Goal: Navigation & Orientation: Find specific page/section

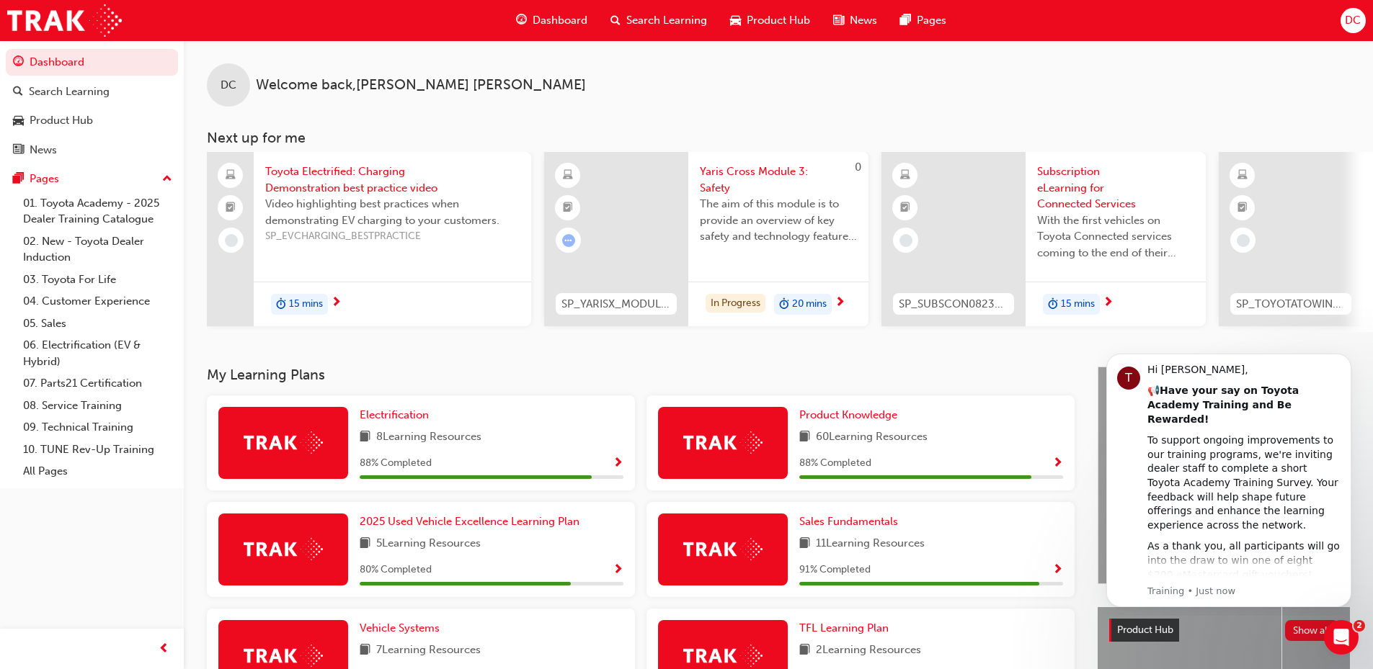
click at [1285, 246] on div at bounding box center [1290, 239] width 144 height 174
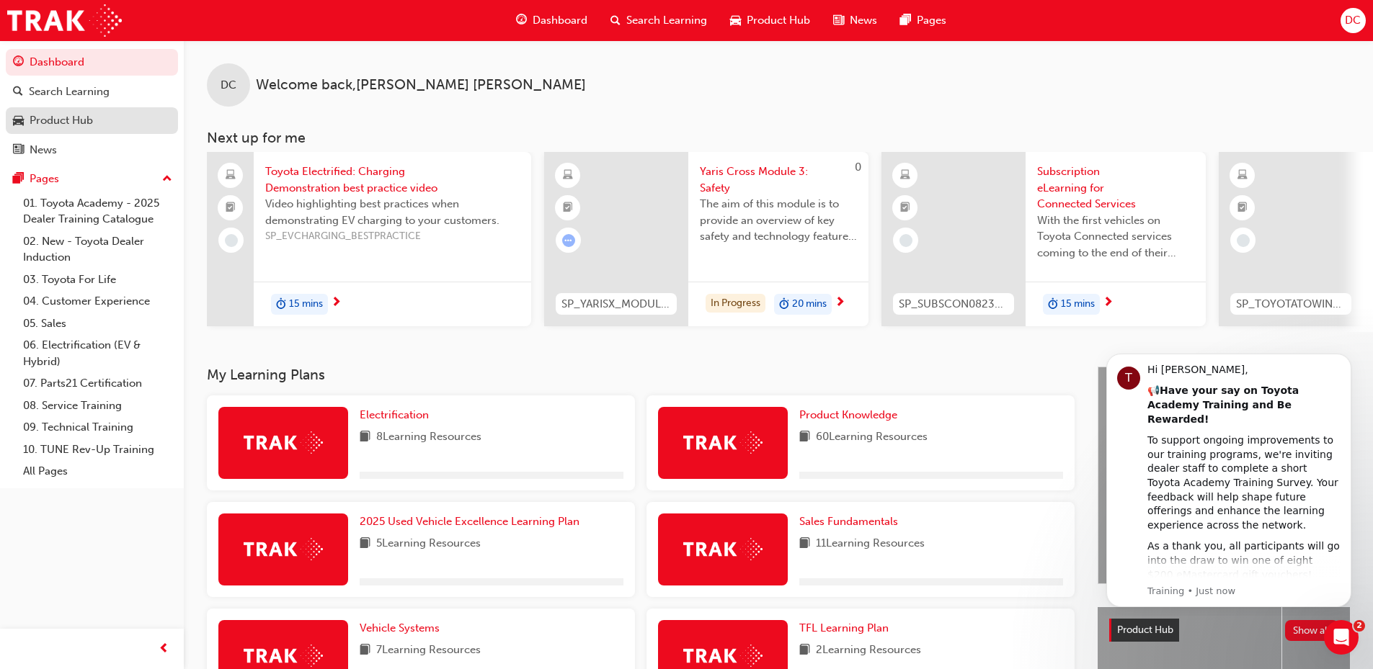
click at [80, 116] on div "Product Hub" at bounding box center [61, 120] width 63 height 17
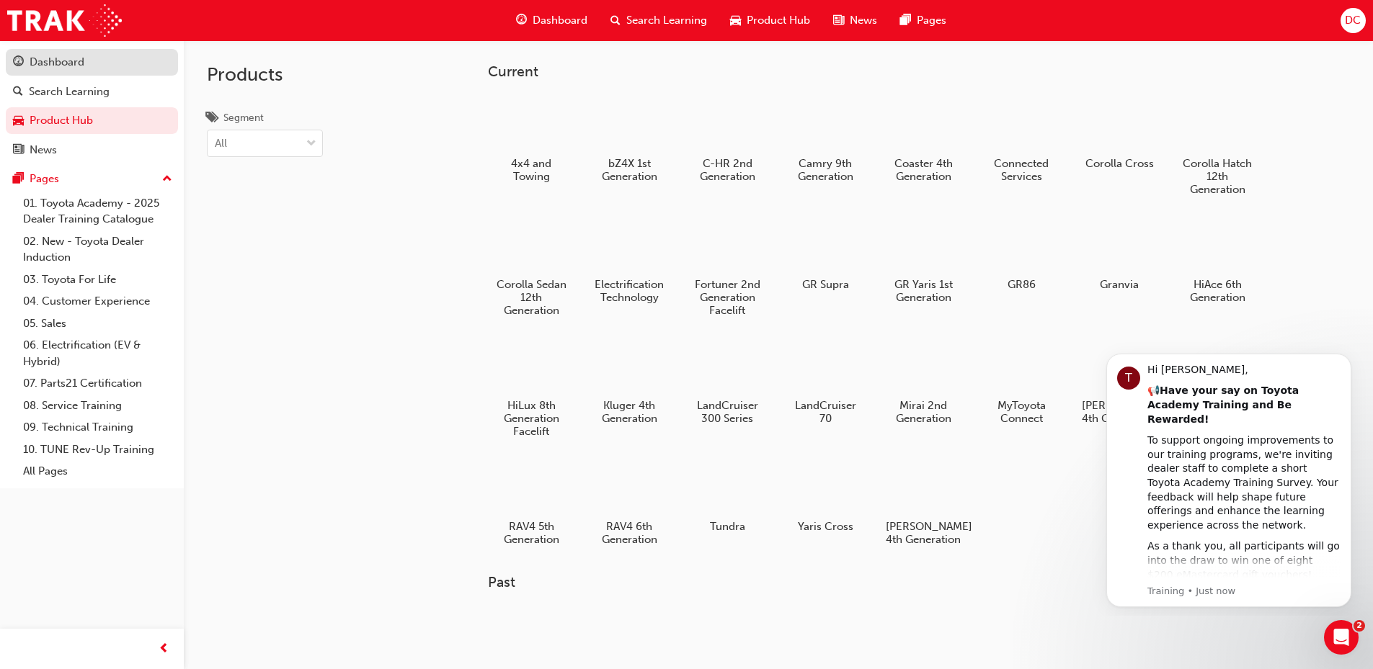
click at [92, 57] on div "Dashboard" at bounding box center [92, 62] width 158 height 18
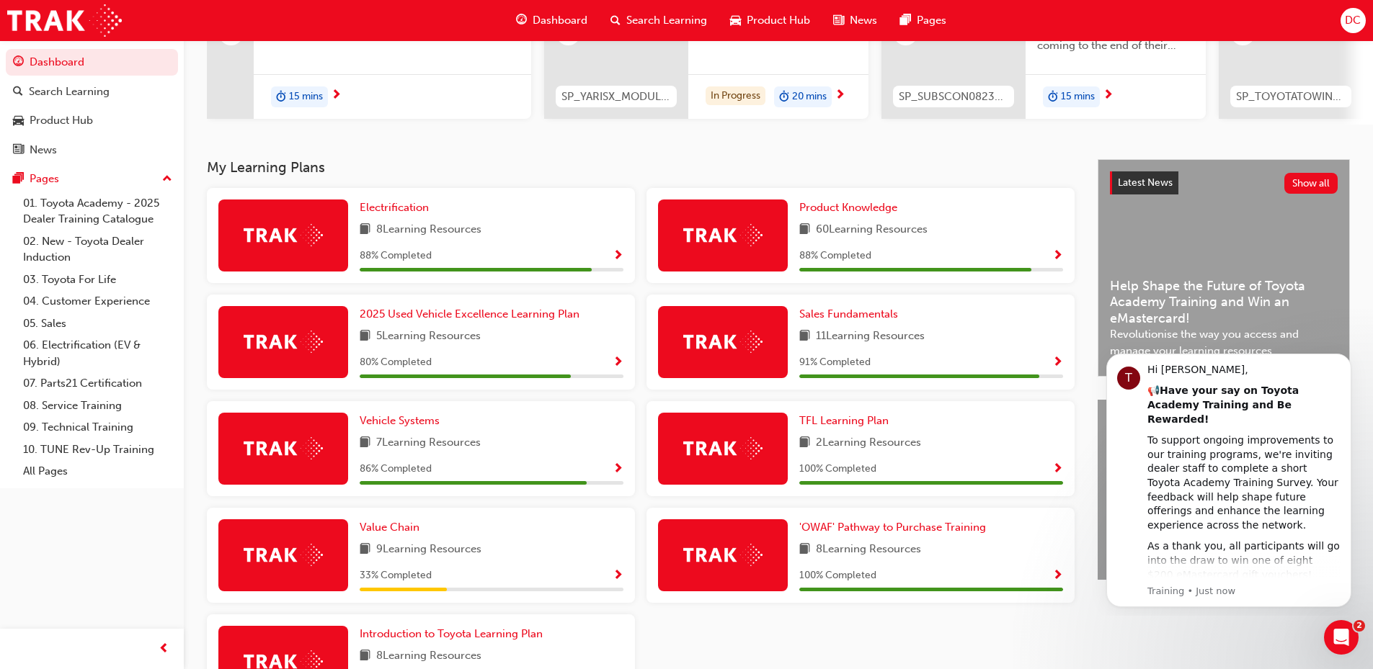
scroll to position [324, 0]
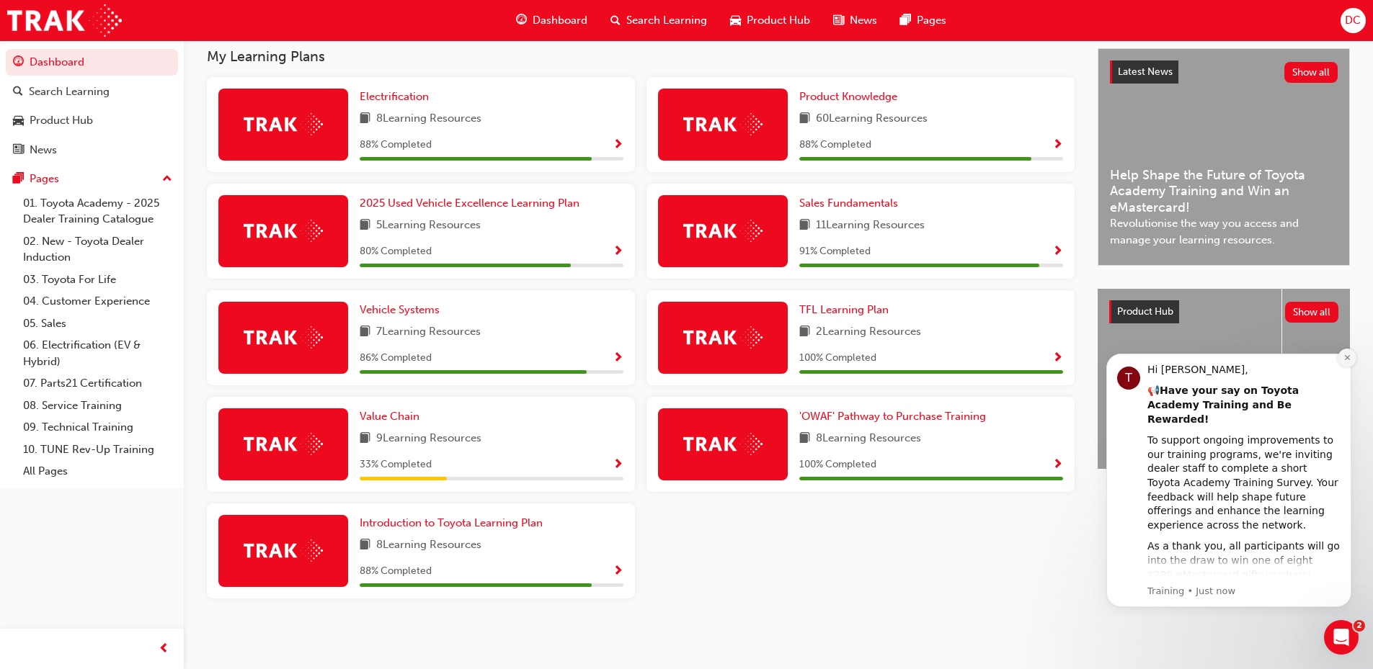
drag, startPoint x: 1347, startPoint y: 357, endPoint x: 2434, endPoint y: 698, distance: 1138.8
click at [1347, 357] on icon "Dismiss notification" at bounding box center [1346, 357] width 5 height 5
